Goal: Transaction & Acquisition: Book appointment/travel/reservation

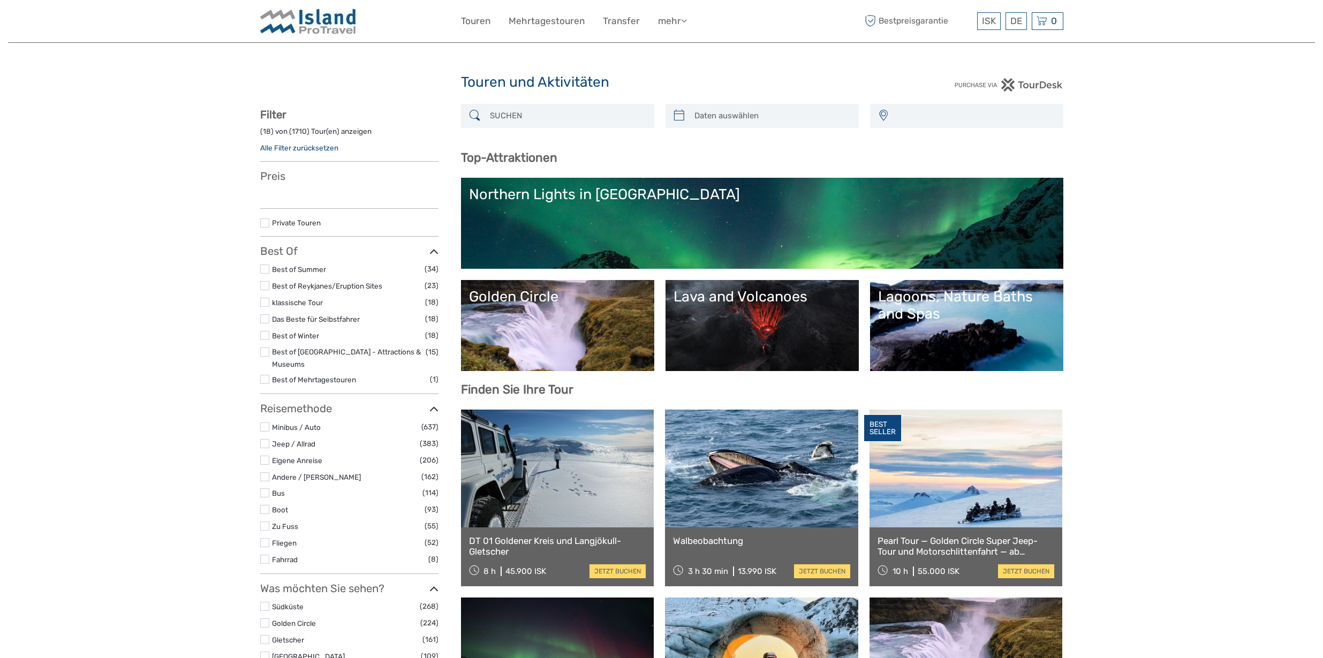
select select
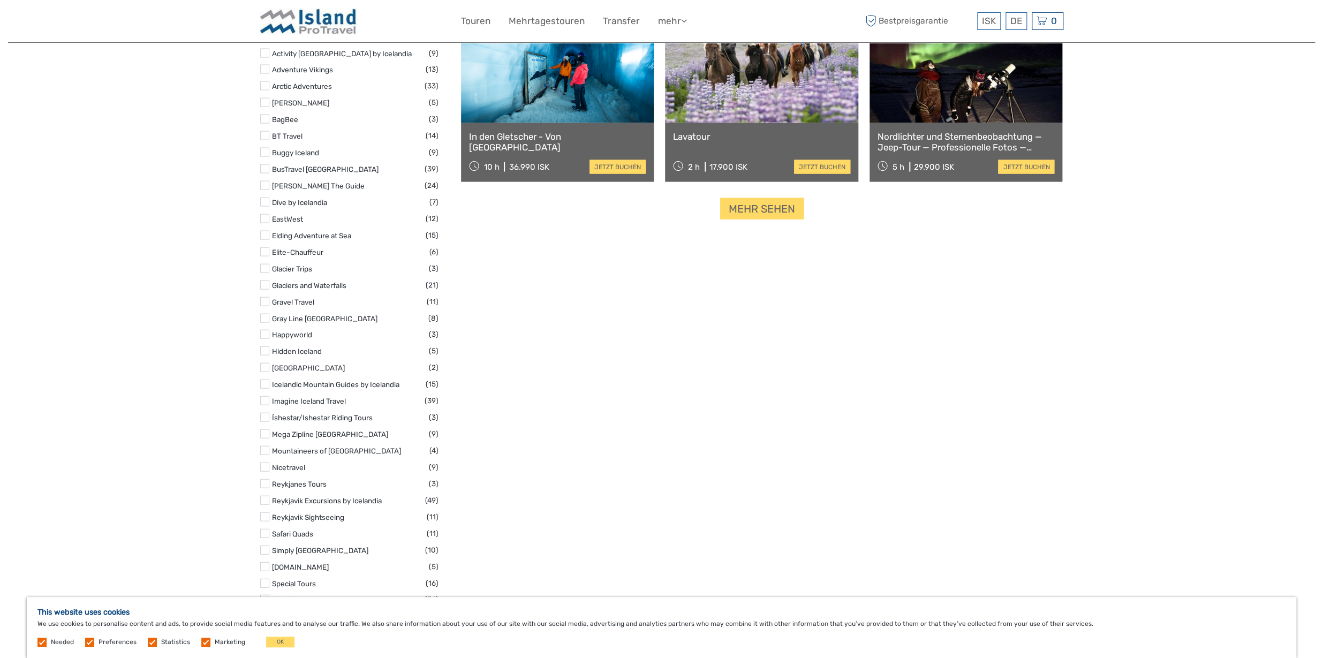
scroll to position [1368, 0]
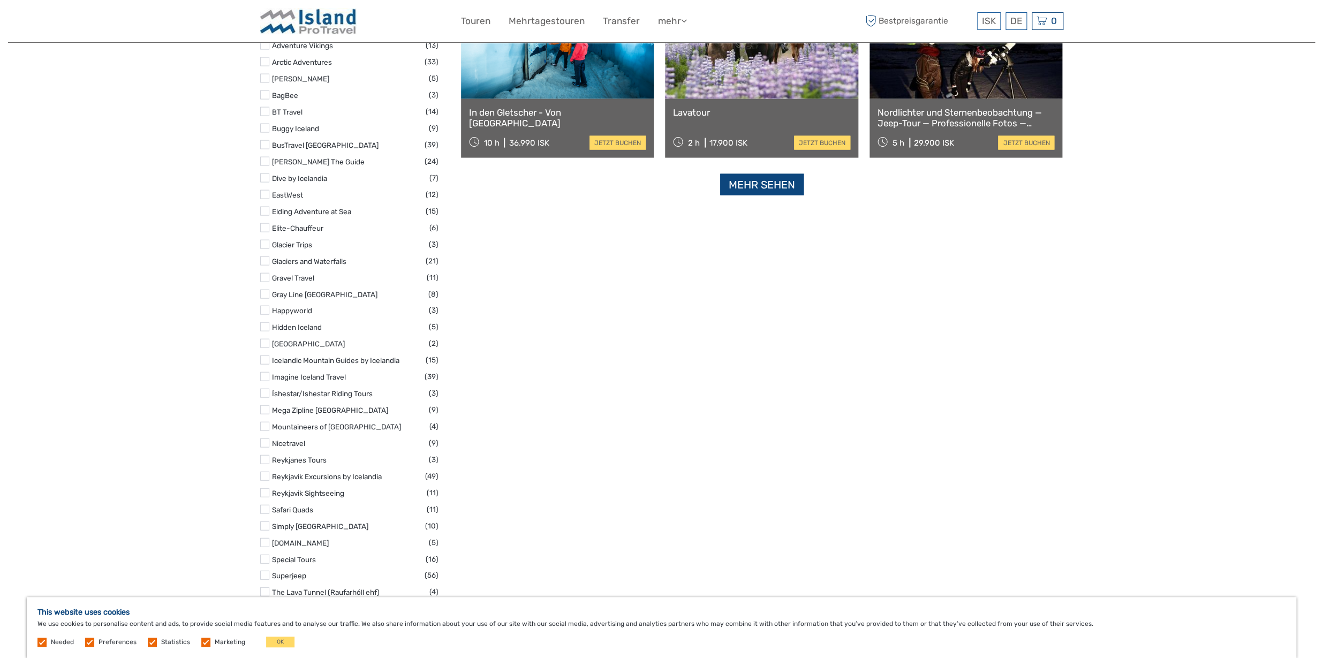
click at [755, 188] on link "Mehr sehen" at bounding box center [762, 185] width 84 height 22
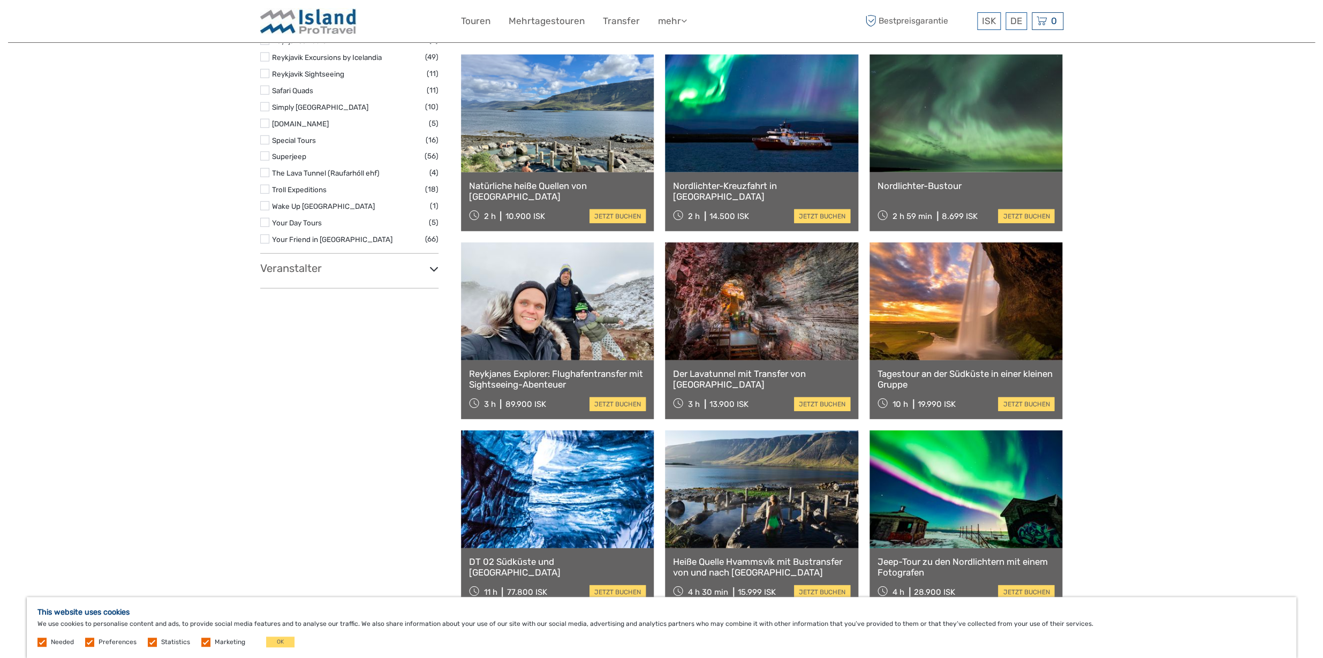
scroll to position [1784, 0]
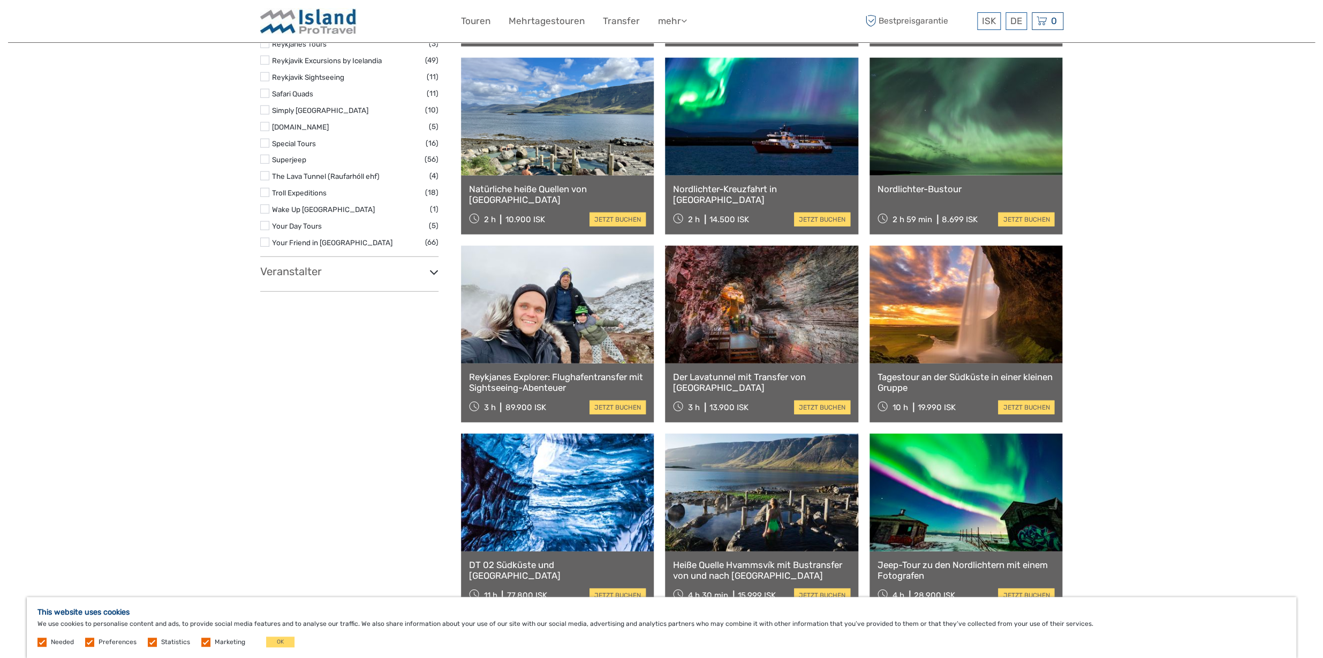
click at [729, 338] on link at bounding box center [761, 305] width 193 height 118
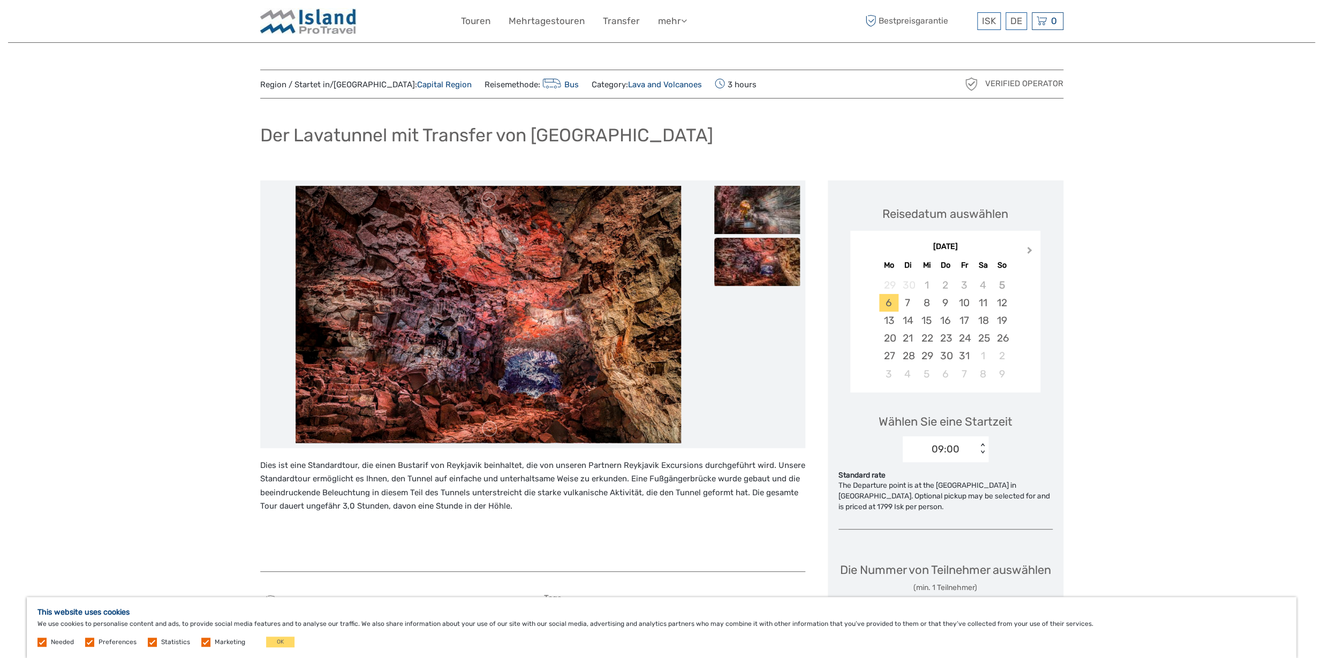
click at [1029, 251] on span "Next Month" at bounding box center [1029, 253] width 0 height 16
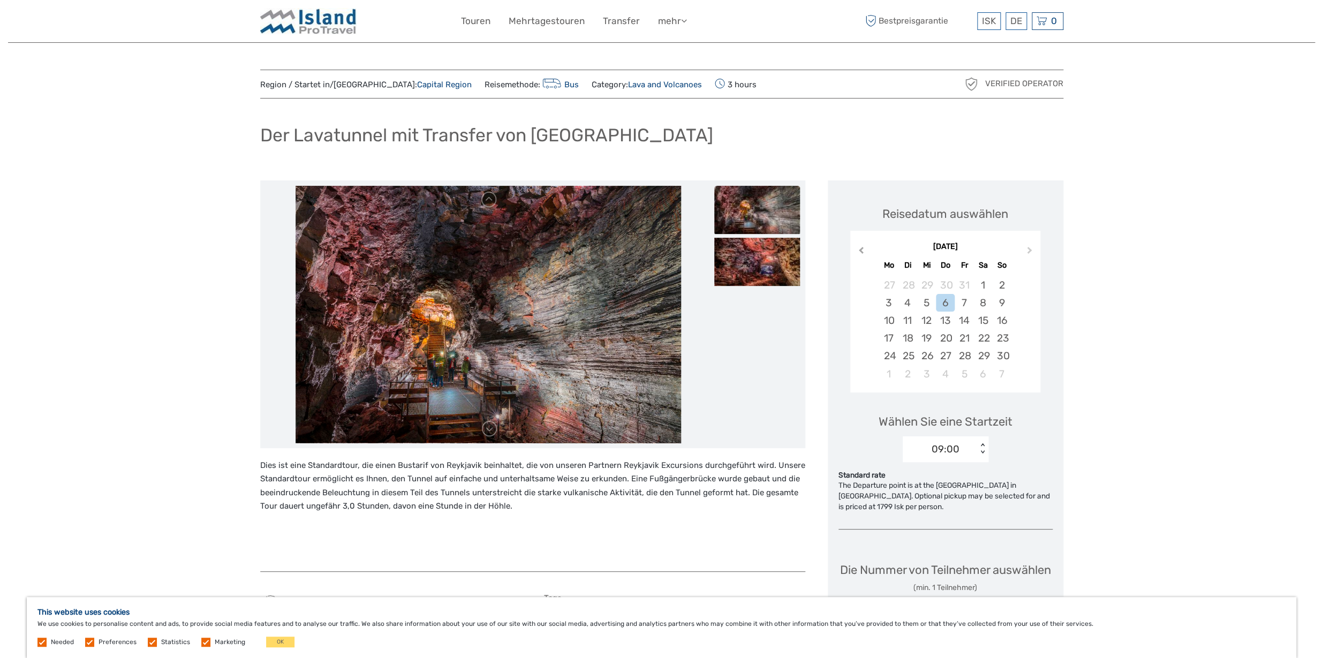
click at [861, 252] on span "Previous Month" at bounding box center [861, 253] width 0 height 16
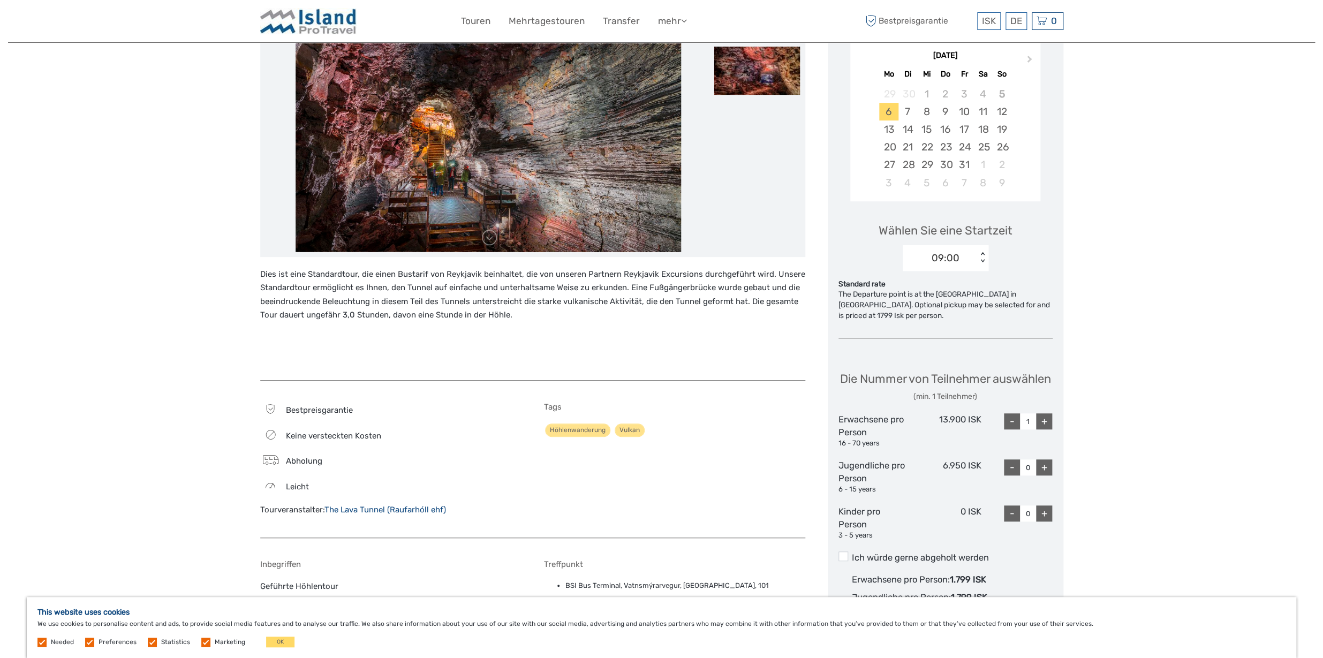
scroll to position [192, 0]
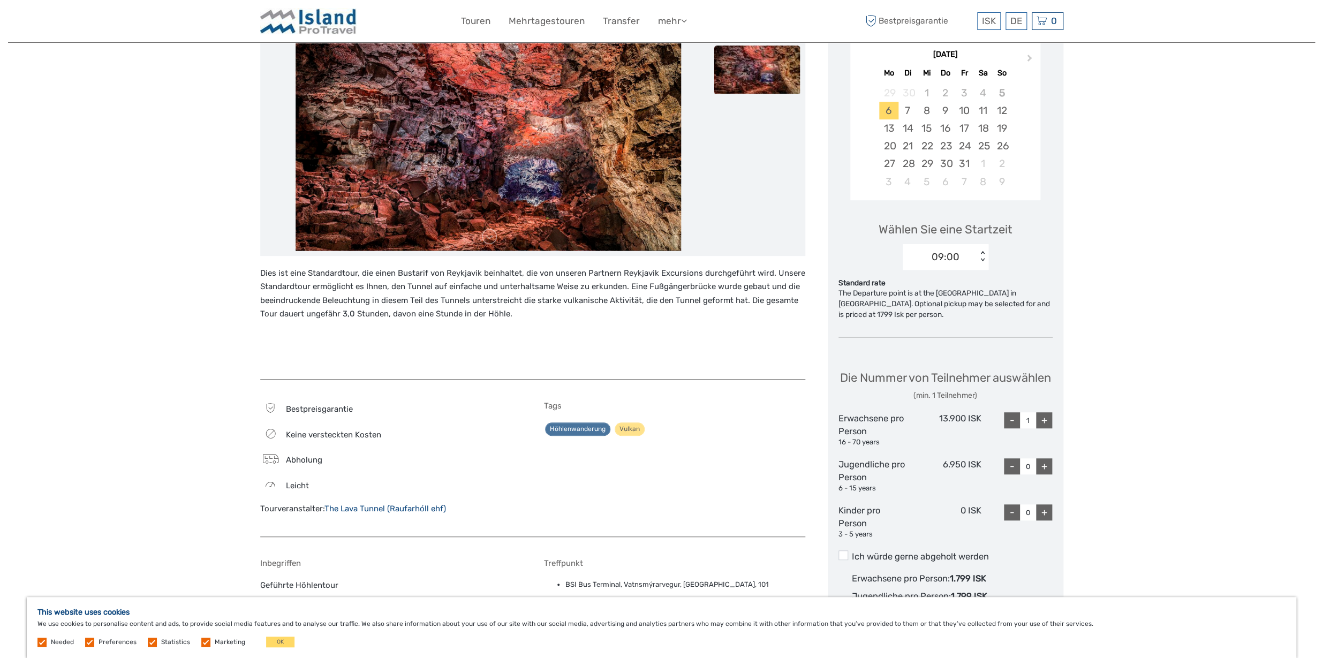
click at [567, 431] on link "Höhlenwanderung" at bounding box center [577, 428] width 65 height 13
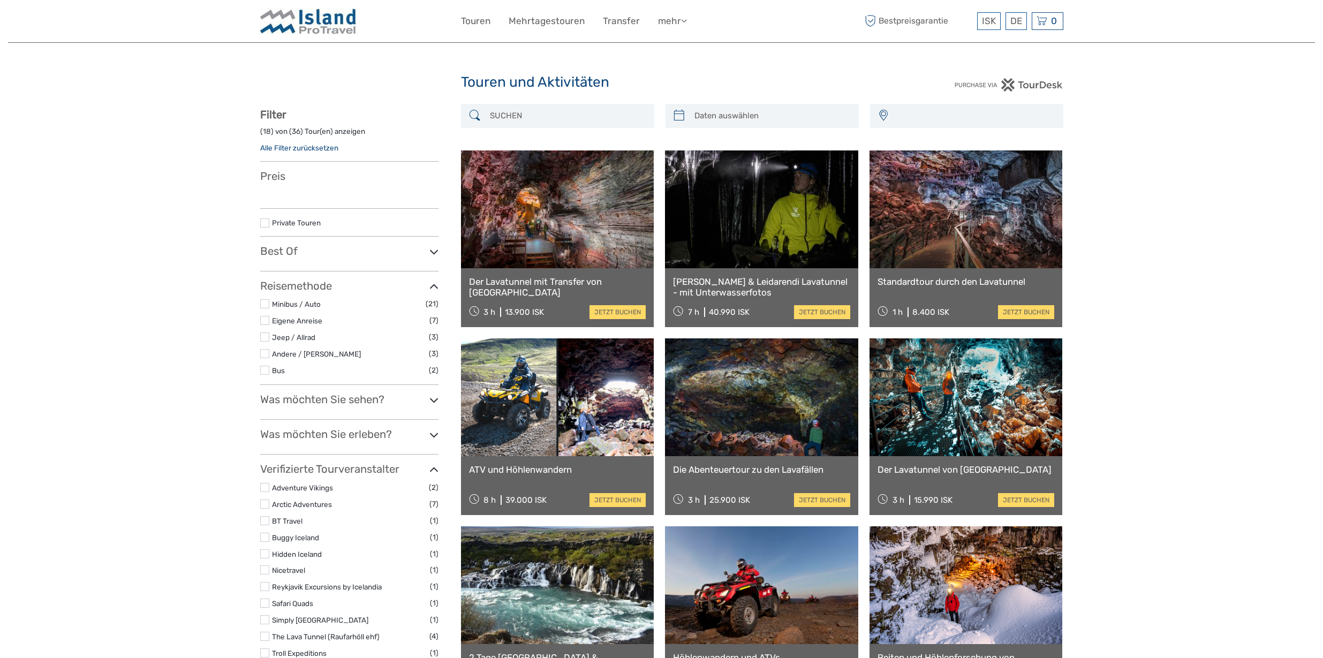
select select
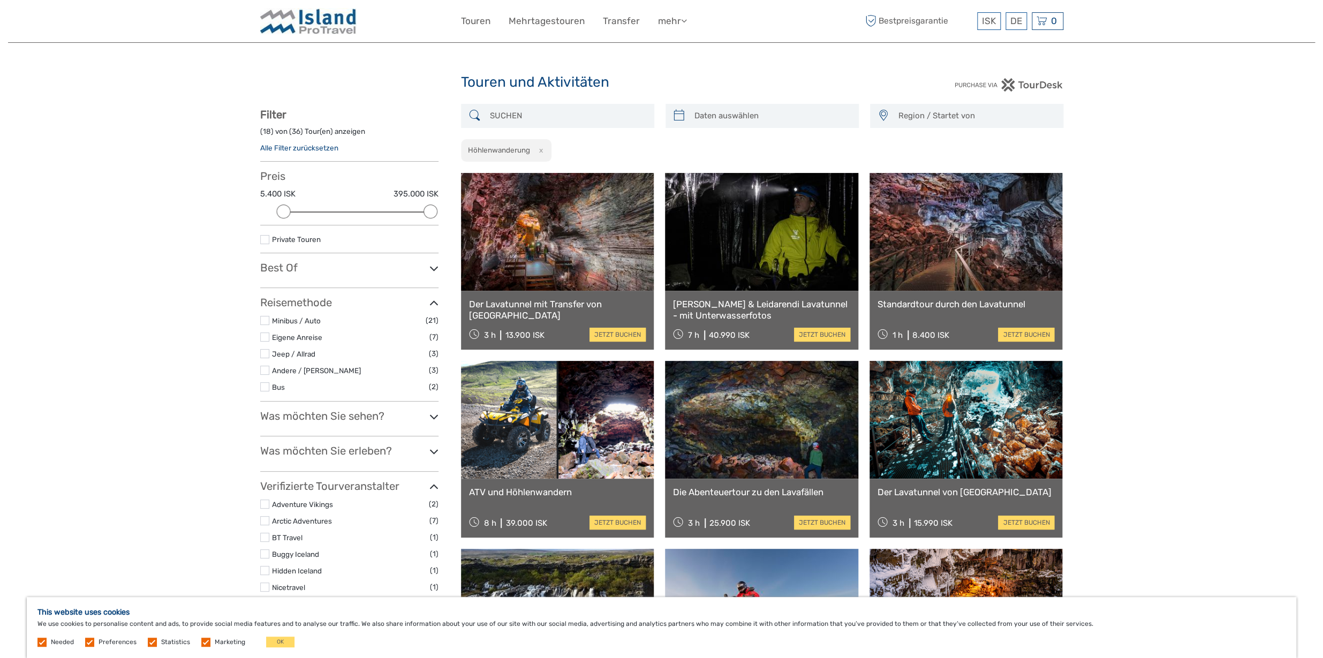
click at [567, 294] on div "Der Lavatunnel mit Transfer von Reykjavik 3 h 13.900 ISK jetzt buchen" at bounding box center [557, 320] width 193 height 59
click at [573, 278] on link at bounding box center [557, 232] width 193 height 118
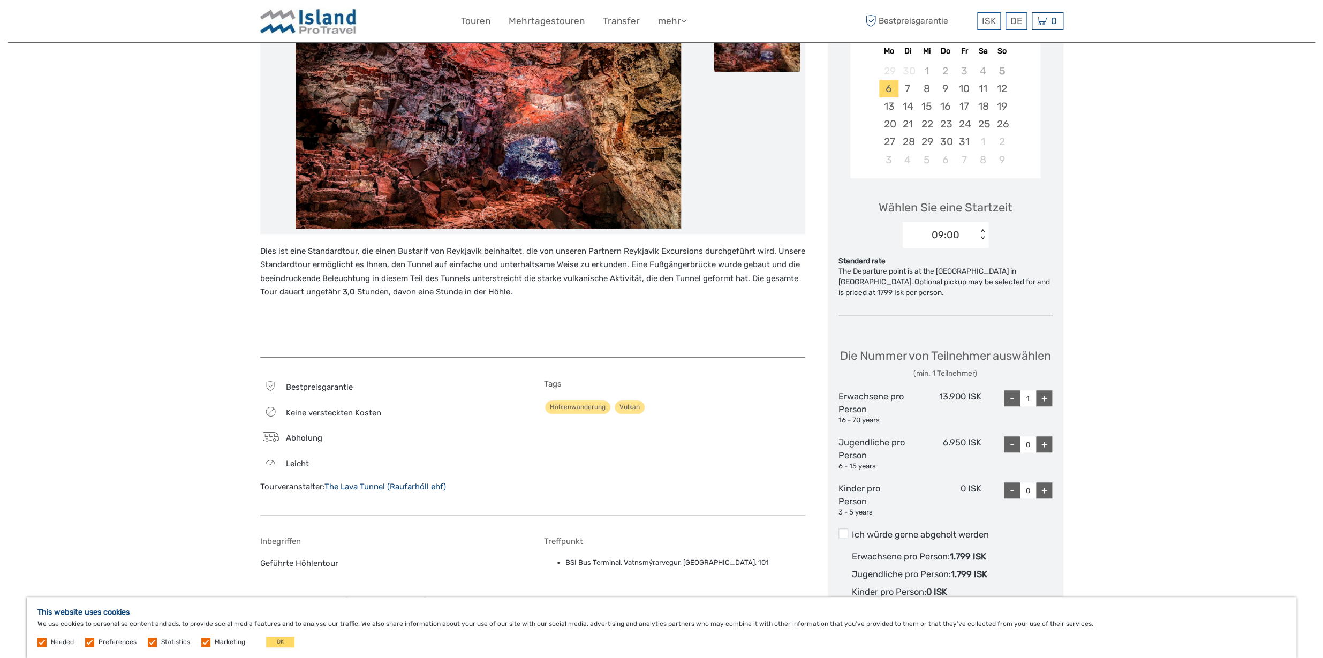
scroll to position [222, 0]
